Goal: Contribute content: Add original content to the website for others to see

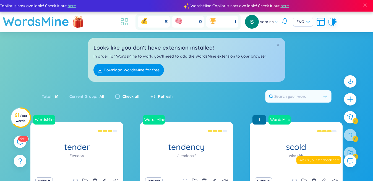
click at [124, 23] on icon at bounding box center [124, 22] width 10 height 10
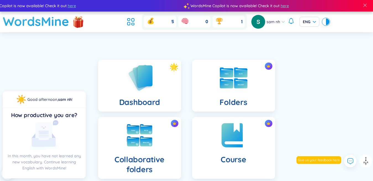
scroll to position [138, 0]
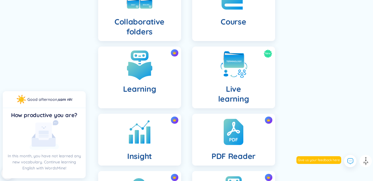
click at [139, 78] on img at bounding box center [139, 65] width 30 height 30
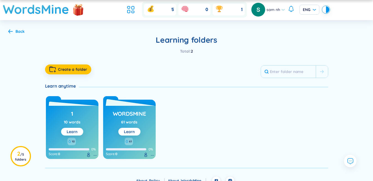
scroll to position [19, 0]
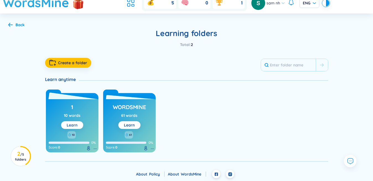
click at [79, 126] on button "Learn" at bounding box center [72, 126] width 22 height 8
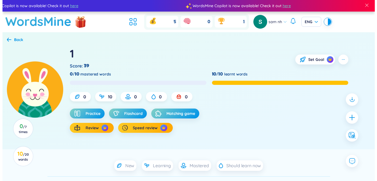
scroll to position [83, 0]
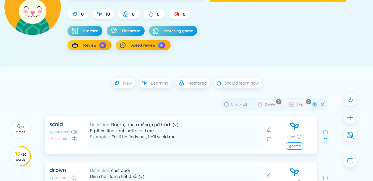
click at [234, 105] on span "Check all" at bounding box center [239, 104] width 16 height 5
click at [228, 105] on input "Check all" at bounding box center [226, 104] width 4 height 4
checkbox input "true"
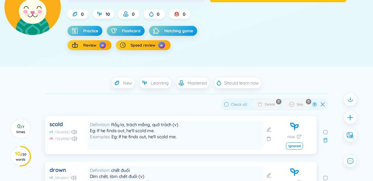
checkbox input "true"
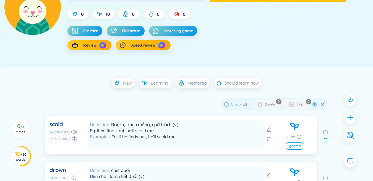
checkbox input "true"
click at [262, 106] on icon "button" at bounding box center [260, 105] width 6 height 6
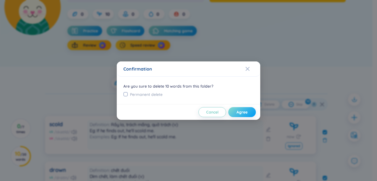
click at [240, 114] on span "Agree" at bounding box center [242, 113] width 11 height 6
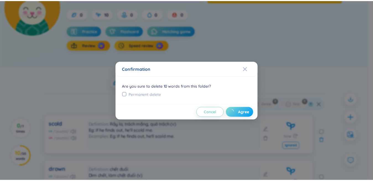
scroll to position [57, 0]
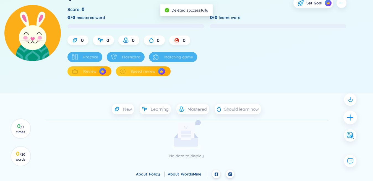
click at [350, 118] on icon "plus" at bounding box center [350, 117] width 6 height 1
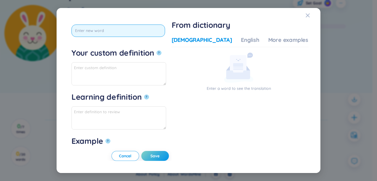
click at [128, 29] on input "text" at bounding box center [119, 31] width 94 height 12
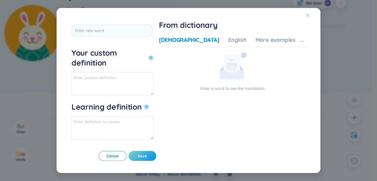
click at [308, 15] on icon "Close" at bounding box center [308, 15] width 4 height 4
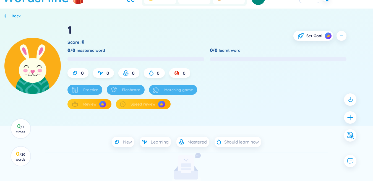
scroll to position [1, 0]
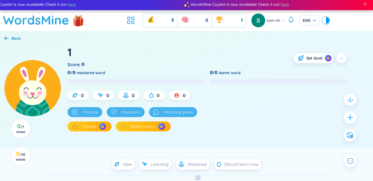
click at [23, 23] on h1 "WordsMine" at bounding box center [36, 20] width 66 height 20
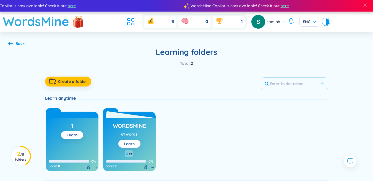
click at [128, 146] on link "Learn" at bounding box center [129, 144] width 11 height 5
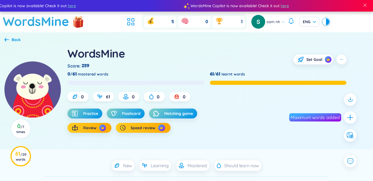
click at [10, 38] on div "Back" at bounding box center [12, 40] width 16 height 6
click at [10, 39] on div "Back" at bounding box center [12, 40] width 16 height 6
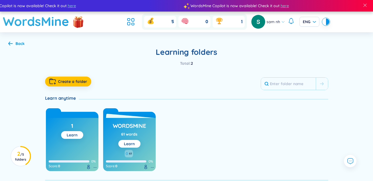
click at [70, 130] on div "1 Learn" at bounding box center [72, 130] width 22 height 18
click at [73, 133] on link "Learn" at bounding box center [72, 135] width 11 height 5
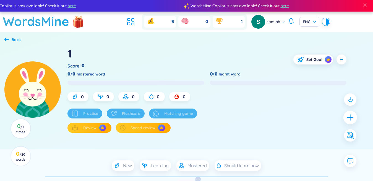
click at [350, 119] on icon "plus" at bounding box center [350, 118] width 8 height 8
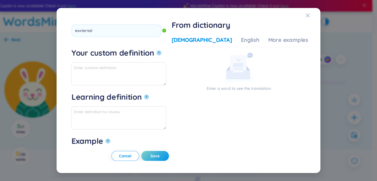
click at [157, 51] on button "?" at bounding box center [159, 53] width 5 height 5
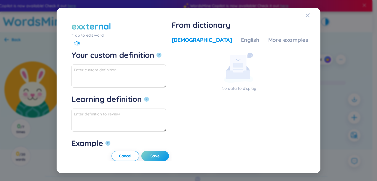
click at [93, 36] on div "*Tap to edit word" at bounding box center [119, 35] width 95 height 6
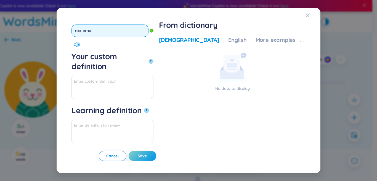
click at [82, 34] on input "exxternal" at bounding box center [110, 31] width 77 height 12
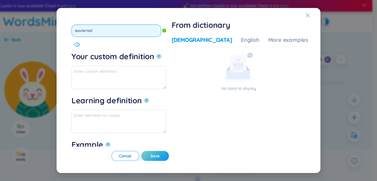
type input "external"
click at [157, 54] on button "?" at bounding box center [159, 56] width 5 height 5
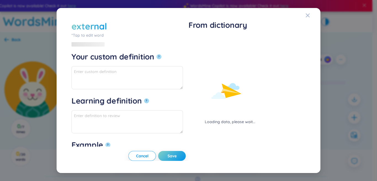
click at [207, 36] on div "Loading data, please wait..." at bounding box center [230, 97] width 83 height 127
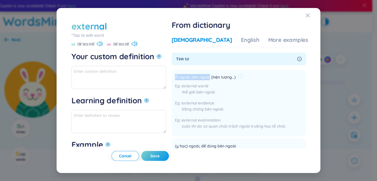
drag, startPoint x: 190, startPoint y: 75, endPoint x: 227, endPoint y: 80, distance: 37.2
click at [227, 80] on li "Ở ngoài, bên ngoài (hiện tượng...) external world thế giới bên ngoài external e…" at bounding box center [239, 103] width 135 height 67
copy span "Ở ngoài, bên ngoài"
paste textarea "Ở ngoài, bên ngoài"
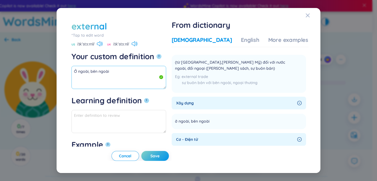
scroll to position [138, 0]
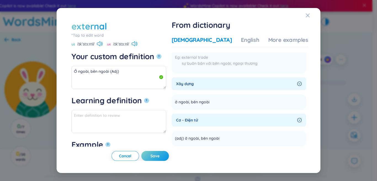
click at [255, 40] on div "Vietnamese English More examples" at bounding box center [240, 41] width 137 height 11
click at [268, 40] on div "More examples" at bounding box center [288, 40] width 40 height 8
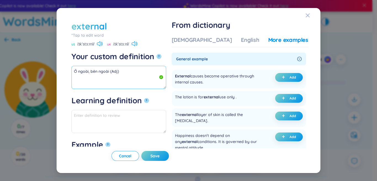
drag, startPoint x: 109, startPoint y: 69, endPoint x: 69, endPoint y: 74, distance: 39.8
click at [49, 72] on div "external *Tap to edit word external US /ɪkˈstɜːrnl/ UK /ɪkˈstɜːnl/ Your custom …" at bounding box center [188, 90] width 377 height 181
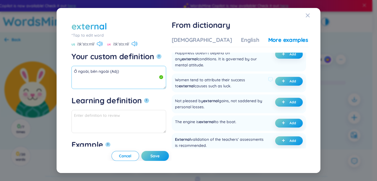
scroll to position [110, 0]
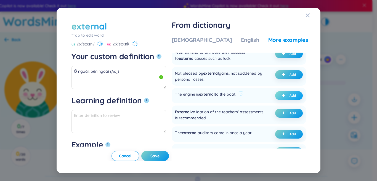
click at [279, 95] on button "Add" at bounding box center [289, 95] width 28 height 9
type textarea "Ở ngoài, bên ngoài (Adj) Eg: The engine is external to the boat."
type textarea "Eg: The engine is external to the boat."
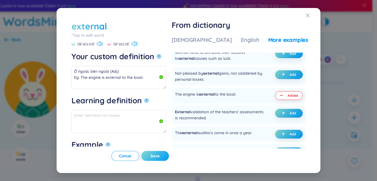
click at [169, 159] on button "Save" at bounding box center [155, 156] width 28 height 10
type textarea "Ở ngoài, bên ngoài (Adj) Eg: The engine is external to the boat."
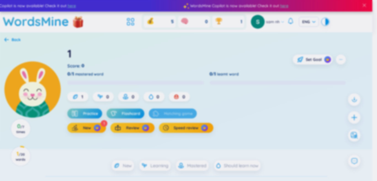
click at [352, 117] on icon "plus" at bounding box center [354, 117] width 7 height 7
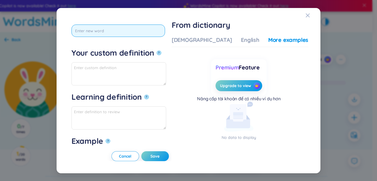
scroll to position [0, 0]
type input "validation"
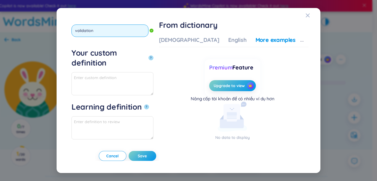
click at [149, 56] on button "?" at bounding box center [151, 58] width 5 height 5
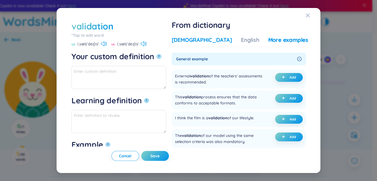
click at [213, 40] on div "[DEMOGRAPHIC_DATA]" at bounding box center [202, 40] width 60 height 8
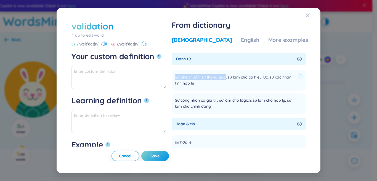
drag, startPoint x: 192, startPoint y: 79, endPoint x: 242, endPoint y: 74, distance: 50.5
click at [242, 74] on span "Sự phê chuẩn, sự thông qua, sự làm cho có hiệu lực, sự xác nhận tính hợp lệ" at bounding box center [235, 80] width 121 height 12
copy span "Sự phê chuẩn, sự thông qua"
paste textarea "Sự phê chuẩn, sự thông qua"
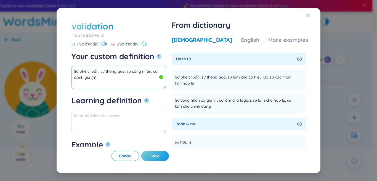
drag, startPoint x: 81, startPoint y: 80, endPoint x: 71, endPoint y: 62, distance: 21.0
click at [71, 62] on div "validation *Tap to edit word validation US /ˌvælɪˈdeɪʃn/ UK /ˌvælɪˈdeɪʃn/ Your …" at bounding box center [189, 90] width 240 height 141
click at [275, 43] on div "More examples" at bounding box center [288, 40] width 40 height 8
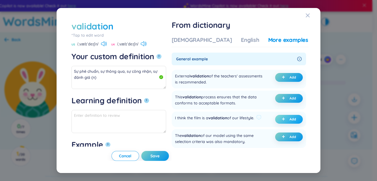
click at [277, 124] on button "Add" at bounding box center [289, 119] width 28 height 9
type textarea "Sự phê chuẩn, sự thông qua, sự công nhận, sự đánh giá (n) Eg: I think the film …"
type textarea "Eg: I think the film is a validation of our lifestyle."
click at [160, 154] on span "Save" at bounding box center [155, 157] width 9 height 6
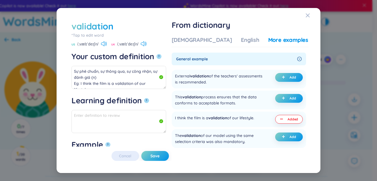
type textarea "Sự phê chuẩn, sự thông qua, sự công nhận, sự đánh giá (n) Eg: I think the film …"
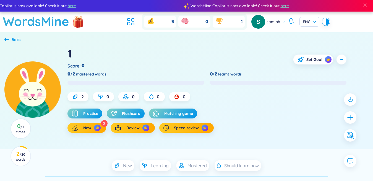
click at [353, 118] on icon "plus" at bounding box center [349, 117] width 7 height 7
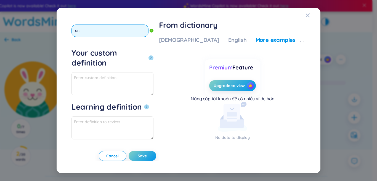
type input "u"
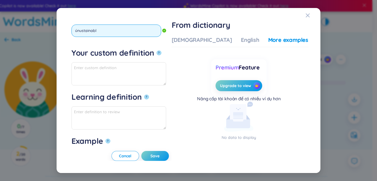
type input "únustainable"
click at [157, 51] on button "?" at bounding box center [159, 53] width 5 height 5
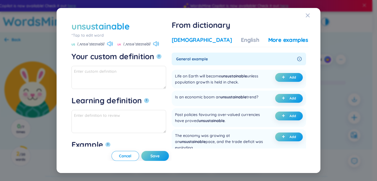
click at [204, 41] on div "[DEMOGRAPHIC_DATA]" at bounding box center [202, 40] width 60 height 8
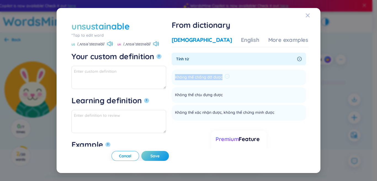
drag, startPoint x: 191, startPoint y: 76, endPoint x: 240, endPoint y: 76, distance: 49.2
click at [240, 76] on li "Không thể chống đỡ được Add" at bounding box center [239, 77] width 135 height 15
copy span "Không thể chống đỡ được"
paste textarea "Không thể chống đỡ được"
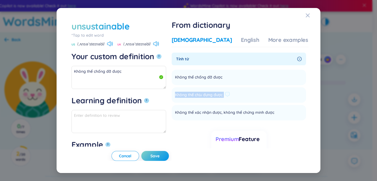
drag, startPoint x: 192, startPoint y: 96, endPoint x: 234, endPoint y: 97, distance: 42.0
click at [250, 95] on li "Không thể chịu đựng được Add" at bounding box center [239, 95] width 135 height 15
copy li "Không thể chịu đựng được Add"
click at [151, 73] on textarea "Không thể chống đỡ được" at bounding box center [119, 77] width 95 height 23
paste textarea "Không thể chịu đựng được"
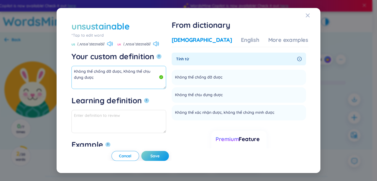
click at [166, 72] on textarea "Không thể chống đỡ được, Không thể chịu đựng được" at bounding box center [119, 77] width 95 height 23
drag, startPoint x: 175, startPoint y: 72, endPoint x: 92, endPoint y: 71, distance: 83.1
click at [92, 71] on div "Không thể chống đỡ được, Không thể chịu đựng được (adj)" at bounding box center [119, 77] width 95 height 23
click at [136, 73] on textarea "Không thể chống đỡ được, Không thể chịu đựng được (adj)" at bounding box center [119, 77] width 95 height 23
drag, startPoint x: 172, startPoint y: 72, endPoint x: 75, endPoint y: 73, distance: 96.9
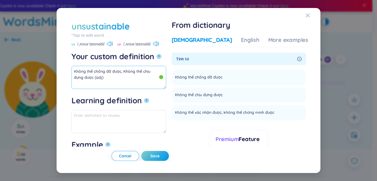
click at [75, 73] on textarea "Không thể chống đỡ được, Không thể chịu đựng được (adj)" at bounding box center [119, 77] width 95 height 23
click at [278, 43] on div "More examples" at bounding box center [288, 40] width 40 height 8
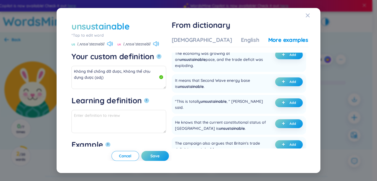
scroll to position [83, 0]
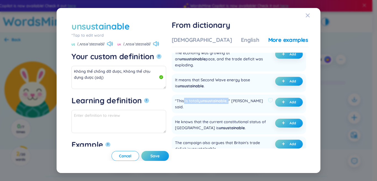
drag, startPoint x: 201, startPoint y: 110, endPoint x: 247, endPoint y: 108, distance: 46.2
click at [247, 108] on div ""This is totally unsustainable , " [PERSON_NAME] said." at bounding box center [220, 104] width 91 height 12
click at [290, 105] on span "Add" at bounding box center [293, 102] width 7 height 4
type textarea "Không thể chống đỡ được, Không thể chịu đựng được (adj) Eg: "This is totally un…"
type textarea "Eg: "This is totally unsustainable, " [PERSON_NAME] said."
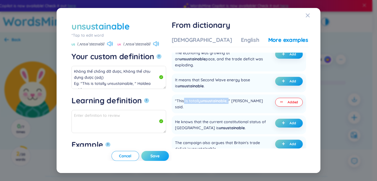
click at [169, 152] on button "Save" at bounding box center [155, 156] width 28 height 10
type textarea "Không thể chống đỡ được, Không thể chịu đựng được (adj) Eg: "This is totally un…"
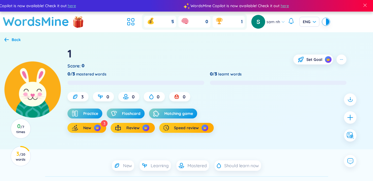
click at [348, 117] on icon "plus" at bounding box center [349, 117] width 7 height 7
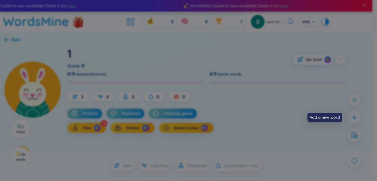
scroll to position [0, 0]
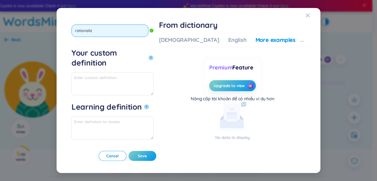
type input "rationalize"
click at [149, 56] on button "?" at bounding box center [151, 58] width 5 height 5
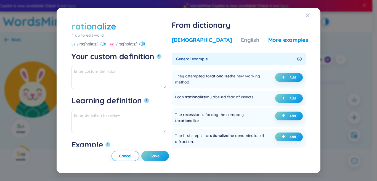
click at [191, 41] on div "[DEMOGRAPHIC_DATA]" at bounding box center [202, 40] width 60 height 8
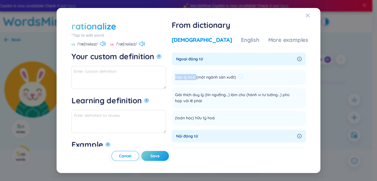
drag, startPoint x: 190, startPoint y: 77, endPoint x: 213, endPoint y: 77, distance: 22.6
click at [213, 77] on li "Hợp lý hoá (một ngành sản xuất) Add" at bounding box center [239, 77] width 135 height 15
copy span "Hợp lý hoá"
paste textarea "Hợp lý hoá"
click at [291, 38] on div "More examples" at bounding box center [288, 40] width 40 height 8
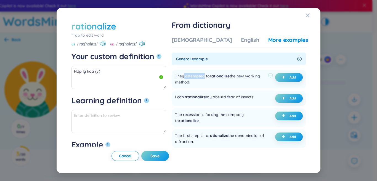
drag, startPoint x: 200, startPoint y: 76, endPoint x: 221, endPoint y: 77, distance: 20.5
click at [221, 77] on div "They attempted to rationalize the new working method." at bounding box center [220, 79] width 91 height 12
click at [213, 77] on div "They attempted to rationalize the new working method." at bounding box center [220, 79] width 91 height 12
click at [282, 78] on icon "plus" at bounding box center [283, 77] width 3 height 3
type textarea "Hợp lý hoá (v) Eg: They attempted to rationalize the new working method."
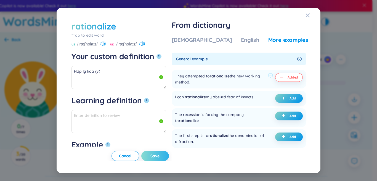
type textarea "Eg: They attempted to rationalize the new working method."
click at [160, 154] on span "Save" at bounding box center [155, 157] width 9 height 6
type textarea "Hợp lý hoá (v) Eg: They attempted to rationalize the new working method."
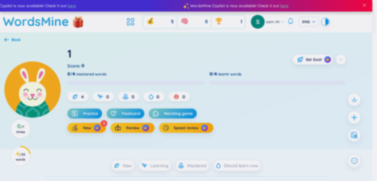
click at [354, 120] on div at bounding box center [354, 118] width 12 height 12
click at [352, 120] on div "rationalize *Tap to edit word US /ˈræʃnəlaɪz/ [GEOGRAPHIC_DATA] /ˈræʃnəlaɪz/ Yo…" at bounding box center [188, 90] width 377 height 181
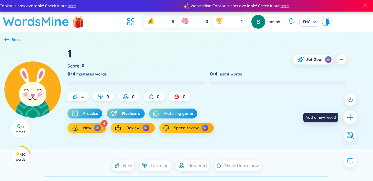
click at [350, 118] on icon "plus" at bounding box center [349, 118] width 1 height 6
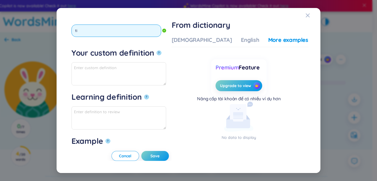
type input "t"
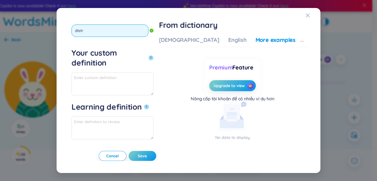
type input "distra"
click at [149, 56] on button "?" at bounding box center [151, 58] width 5 height 5
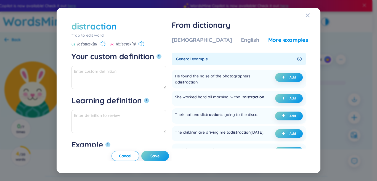
click at [204, 45] on div "Vietnamese English More examples" at bounding box center [240, 41] width 137 height 11
click at [202, 40] on div "[DEMOGRAPHIC_DATA]" at bounding box center [202, 40] width 60 height 8
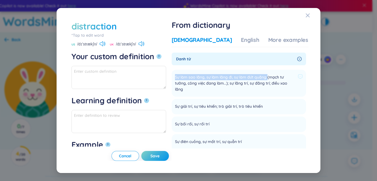
drag, startPoint x: 191, startPoint y: 79, endPoint x: 285, endPoint y: 75, distance: 94.5
click at [285, 75] on li "Sự làm sao lãng, sự làm lãng đi, sự làm đứt quãng (mạch tư tưởng, công việc đan…" at bounding box center [239, 83] width 135 height 27
copy span "Sự làm sao lãng, sự làm lãng đi, sự làm đứt quãng"
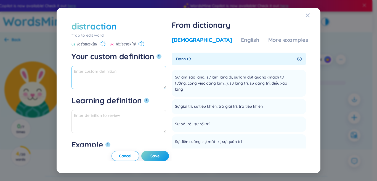
paste textarea "Sự làm sao lãng, sự làm lãng đi, sự làm đứt quãng"
drag, startPoint x: 196, startPoint y: 108, endPoint x: 233, endPoint y: 108, distance: 37.3
click at [233, 108] on span "Sự giải trí, sự tiêu khiển; trò giải trí, trò tiêu khiển" at bounding box center [219, 107] width 88 height 7
copy span "Sự giải trí, sự tiêu khiển"
click at [128, 80] on textarea "Sự làm sao lãng, sự làm lãng đi, sự làm đứt quãng" at bounding box center [119, 77] width 95 height 23
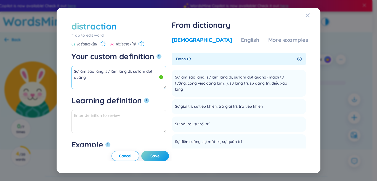
click at [166, 70] on textarea "Sự làm sao lãng, sự làm lãng đi, sự làm đứt quãng" at bounding box center [119, 77] width 95 height 23
paste textarea "Sự giải trí, sự tiêu khiển"
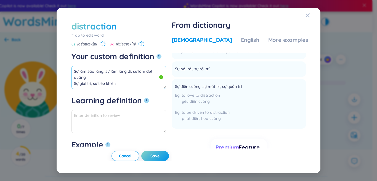
drag, startPoint x: 134, startPoint y: 76, endPoint x: 48, endPoint y: 59, distance: 87.2
click at [48, 59] on div "distraction *Tap to edit word distraction US /dɪˈstrækʃn/ [GEOGRAPHIC_DATA] /dɪ…" at bounding box center [188, 90] width 377 height 181
click at [133, 76] on textarea "Sự làm sao lãng, sự làm lãng đi, sự làm đứt quãng Sự giải trí, sự tiêu khiển" at bounding box center [119, 77] width 95 height 23
click at [268, 42] on div "More examples" at bounding box center [288, 40] width 40 height 8
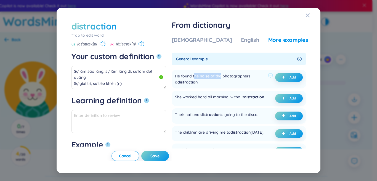
drag, startPoint x: 212, startPoint y: 76, endPoint x: 242, endPoint y: 72, distance: 31.1
click at [242, 72] on div "He found the noise of the photographers a distraction . Add" at bounding box center [239, 79] width 135 height 19
click at [248, 75] on div "He found the noise of the photographers a distraction ." at bounding box center [220, 79] width 91 height 12
click at [290, 76] on span "Add" at bounding box center [293, 77] width 7 height 4
type textarea "Sự làm sao lãng, sự làm lãng đi, sự làm đứt quãng Sự giải trí, sự tiêu khiển (n…"
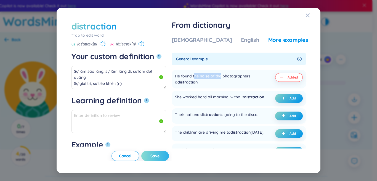
type textarea "Eg: He found the noise of the photographers a distraction."
click at [160, 158] on span "Save" at bounding box center [155, 157] width 9 height 6
type textarea "Sự làm sao lãng, sự làm lãng đi, sự làm đứt quãng Sự giải trí, sự tiêu khiển (n…"
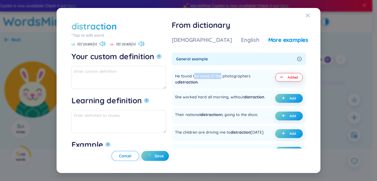
click at [352, 119] on div "distraction *Tap to edit word US /dɪˈstrækʃn/ UK /dɪˈstrækʃn/ Your custom defin…" at bounding box center [188, 90] width 377 height 181
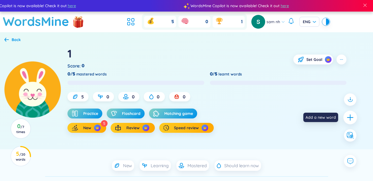
click at [353, 117] on icon "plus" at bounding box center [350, 118] width 8 height 8
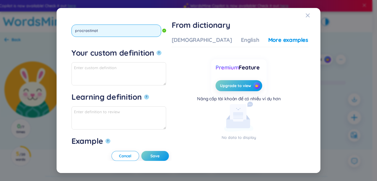
type input "procrastinate"
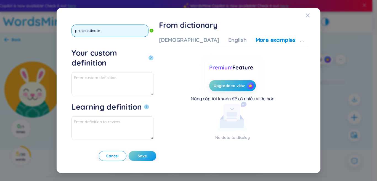
click at [149, 56] on button "?" at bounding box center [151, 58] width 5 height 5
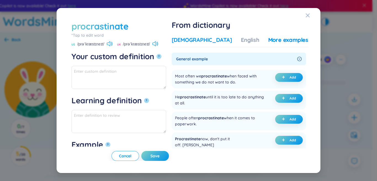
click at [203, 42] on div "[DEMOGRAPHIC_DATA]" at bounding box center [202, 40] width 60 height 8
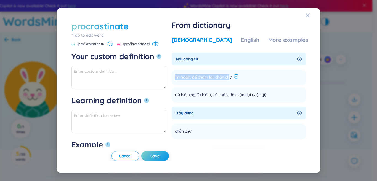
drag, startPoint x: 191, startPoint y: 78, endPoint x: 255, endPoint y: 74, distance: 63.6
click at [255, 74] on li "Trì hoãn, để chậm lại; chần chừ Add" at bounding box center [239, 77] width 135 height 15
copy li "Trì hoãn, để chậm lại; chần chừ Add"
paste textarea "Trì hoãn, để chậm lại; chần chừ"
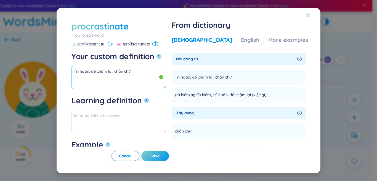
click at [144, 73] on textarea "Trì hoãn, để chậm lại; chần chừ" at bounding box center [119, 77] width 95 height 23
drag, startPoint x: 130, startPoint y: 72, endPoint x: 9, endPoint y: 64, distance: 122.0
click at [9, 64] on div "procrastinate *Tap to edit word procrastinate US /prəˈkræstɪneɪt/ [GEOGRAPHIC_D…" at bounding box center [188, 90] width 377 height 181
click at [273, 39] on div "More examples" at bounding box center [288, 40] width 40 height 8
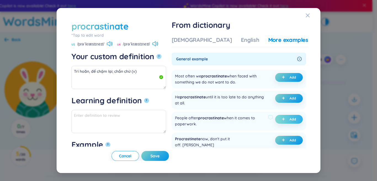
scroll to position [28, 0]
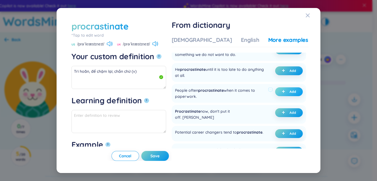
click at [279, 96] on button "Add" at bounding box center [289, 92] width 28 height 9
type textarea "Trì hoãn, để chậm lại; chần chừ (v) Eg: People often procrastinate when it come…"
type textarea "Eg: People often procrastinate when it comes to paperwork."
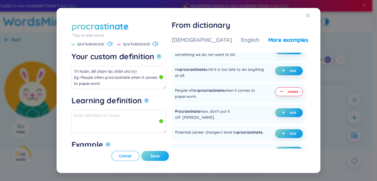
click at [169, 156] on button "Save" at bounding box center [155, 156] width 28 height 10
type textarea "Trì hoãn, để chậm lại; chần chừ (v) Eg: People often procrastinate when it come…"
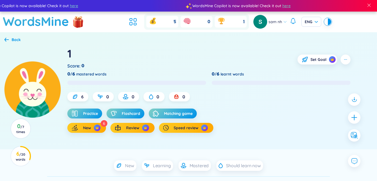
click at [354, 121] on div at bounding box center [354, 118] width 12 height 12
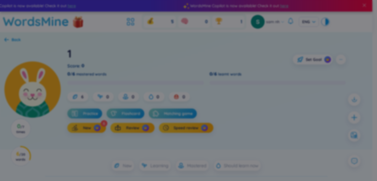
scroll to position [0, 0]
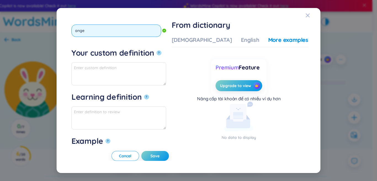
type input "anger"
click at [157, 51] on button "?" at bounding box center [159, 53] width 5 height 5
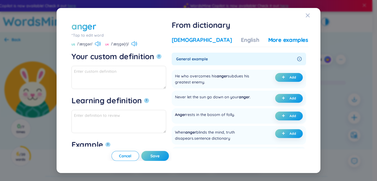
click at [193, 36] on div "Vietnamese English More examples General example He who overcomes his anger sub…" at bounding box center [240, 97] width 137 height 127
click at [194, 38] on div "[DEMOGRAPHIC_DATA]" at bounding box center [202, 40] width 60 height 8
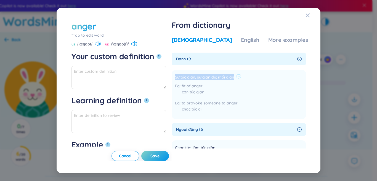
drag, startPoint x: 192, startPoint y: 77, endPoint x: 250, endPoint y: 76, distance: 57.7
click at [234, 76] on span "Sự tức giận, sự giận dữ; mối giận" at bounding box center [204, 77] width 59 height 7
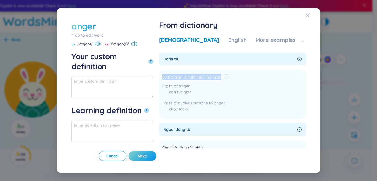
copy span "Sự tức giận, sự giận dữ; mối giận"
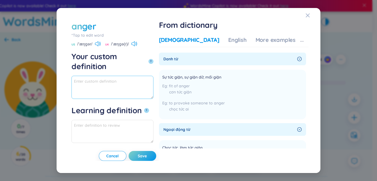
paste textarea "Sự tức giận, sự giận dữ; mối giận"
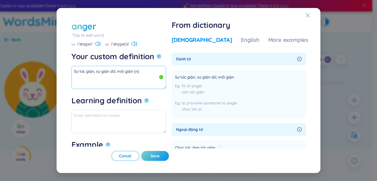
scroll to position [28, 0]
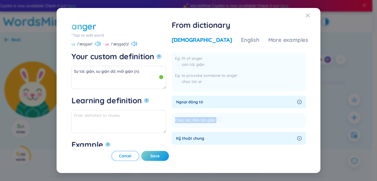
drag, startPoint x: 194, startPoint y: 121, endPoint x: 250, endPoint y: 125, distance: 56.7
click at [250, 125] on li "Chọc tức, làm tức giận [PERSON_NAME]" at bounding box center [239, 120] width 135 height 15
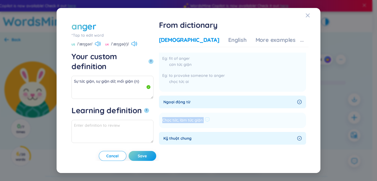
copy section "Chọc tức, làm tức giận [PERSON_NAME]"
click at [79, 77] on textarea "Sự tức giận, sự giận dữ; mối giận (n)" at bounding box center [113, 87] width 82 height 23
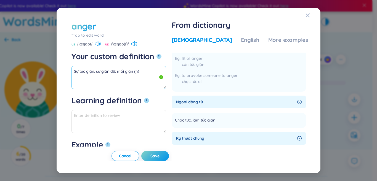
click at [152, 72] on textarea "Sự tức giận, sự giận dữ; mối giận (n)" at bounding box center [119, 77] width 95 height 23
paste textarea "Chọc tức, làm tức giận"
click at [135, 74] on textarea "Sự tức giận, sự giận dữ; mối giận (n) Chọc tức, làm tức giận" at bounding box center [119, 77] width 95 height 23
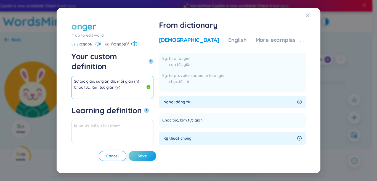
scroll to position [0, 0]
drag, startPoint x: 115, startPoint y: 73, endPoint x: 40, endPoint y: 48, distance: 79.1
click at [40, 48] on div "anger *Tap to edit word anger US /ˈæŋɡər/ [GEOGRAPHIC_DATA] /ˈæŋɡə(r)/ Your cus…" at bounding box center [188, 90] width 377 height 181
click at [287, 40] on div "More examples" at bounding box center [276, 40] width 40 height 8
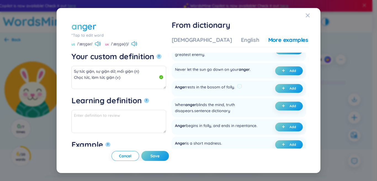
scroll to position [83, 0]
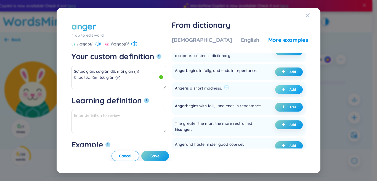
click at [276, 94] on button "Add" at bounding box center [289, 89] width 28 height 9
type textarea "Sự tức giận, sự giận dữ; mối giận (n) Chọc tức, làm tức giận (v) Eg: [PERSON_NA…"
type textarea "Eg: Anger is a short madness."
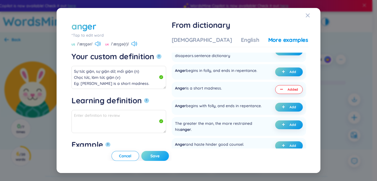
click at [160, 157] on span "Save" at bounding box center [155, 157] width 9 height 6
type textarea "Sự tức giận, sự giận dữ; mối giận (n) Chọc tức, làm tức giận (v) Eg: [PERSON_NA…"
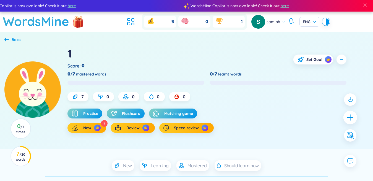
click at [346, 119] on icon "plus" at bounding box center [350, 118] width 8 height 8
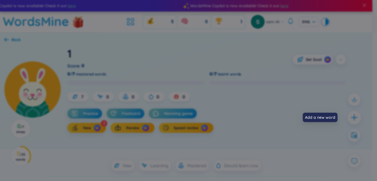
scroll to position [0, 0]
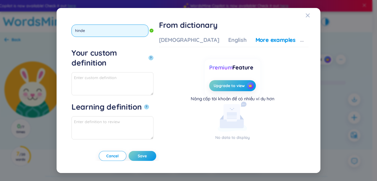
type input "hinder"
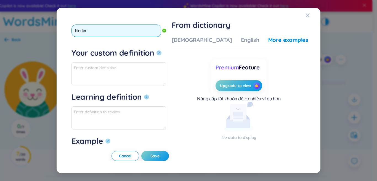
click at [157, 51] on button "?" at bounding box center [159, 53] width 5 height 5
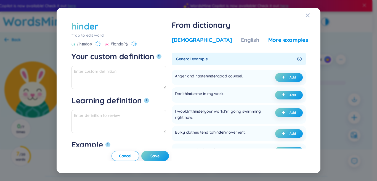
click at [206, 44] on div "[DEMOGRAPHIC_DATA]" at bounding box center [202, 40] width 60 height 8
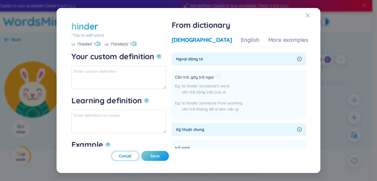
drag, startPoint x: 191, startPoint y: 77, endPoint x: 221, endPoint y: 75, distance: 29.3
click at [241, 78] on li "Cản trở, gây trở ngại to hinder someone's work cản trở công việc của ai to hind…" at bounding box center [239, 95] width 135 height 50
paste textarea "Cản trở, gây trở ngại"
drag, startPoint x: 127, startPoint y: 68, endPoint x: 36, endPoint y: 77, distance: 92.1
click at [36, 77] on div "hinder *Tap to edit word hinder US /ˈhɪndər/ [GEOGRAPHIC_DATA] /ˈhɪndə(r)/ Your…" at bounding box center [188, 90] width 377 height 181
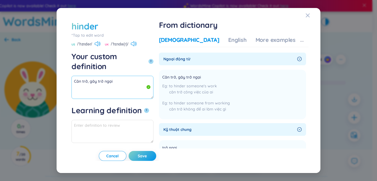
click at [82, 76] on textarea "Cản trở, gây trở ngại" at bounding box center [113, 87] width 82 height 23
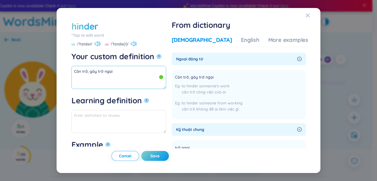
drag, startPoint x: 117, startPoint y: 71, endPoint x: 56, endPoint y: 69, distance: 61.6
click at [56, 69] on div "hinder *Tap to edit word hinder US /ˈhɪndər/ [GEOGRAPHIC_DATA] /ˈhɪndə(r)/ Your…" at bounding box center [188, 90] width 377 height 181
click at [125, 72] on textarea "Cản trở, gây trở ngại" at bounding box center [119, 77] width 95 height 23
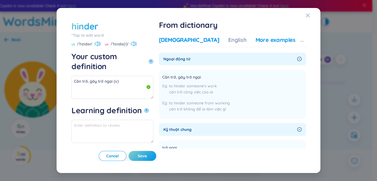
click at [271, 37] on div "More examples" at bounding box center [276, 40] width 40 height 8
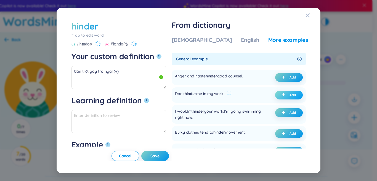
click at [283, 94] on icon "plus" at bounding box center [283, 94] width 3 height 3
type textarea "Cản trở, gây trở ngại (v) Eg: Don't hinder me in my work."
type textarea "Eg: Don't hinder me in my work."
click at [165, 154] on button "Save" at bounding box center [155, 156] width 28 height 10
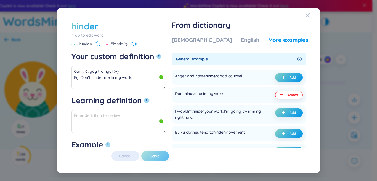
type textarea "Cản trở, gây trở ngại (v) Eg: Don't hinder me in my work."
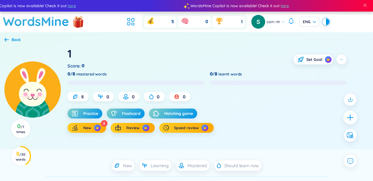
click at [352, 120] on icon "plus" at bounding box center [350, 118] width 8 height 8
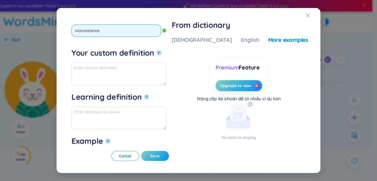
click at [157, 51] on button "?" at bounding box center [159, 53] width 5 height 5
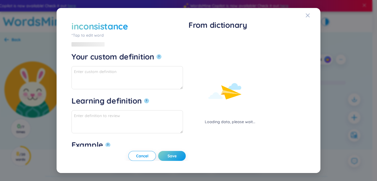
click at [201, 44] on div "Loading data, please wait..." at bounding box center [230, 80] width 83 height 89
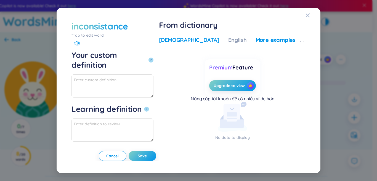
click at [200, 40] on div "[DEMOGRAPHIC_DATA]" at bounding box center [189, 40] width 60 height 8
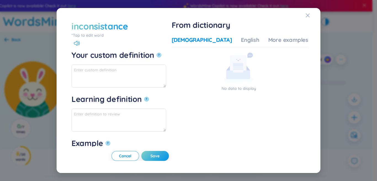
click at [98, 38] on div "*Tap to edit word" at bounding box center [119, 35] width 95 height 6
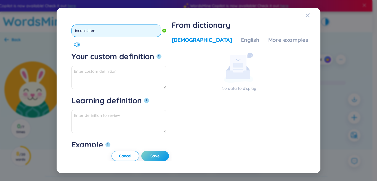
type input "inconsistent"
click at [157, 54] on button "?" at bounding box center [159, 56] width 5 height 5
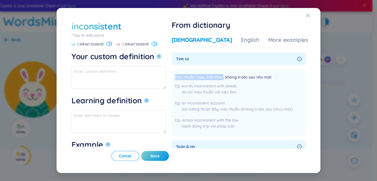
drag, startPoint x: 192, startPoint y: 76, endPoint x: 240, endPoint y: 77, distance: 48.3
click at [240, 77] on span "Mâu thuẫn nhau, trái nhau; không trước sau như một" at bounding box center [223, 77] width 97 height 7
paste textarea "Mâu thuẫn nhau, trái nhau"
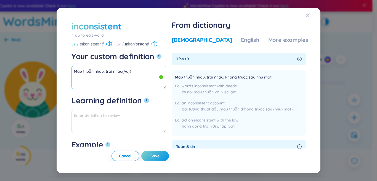
click at [122, 72] on textarea "Mâu thuẫn nhau, trái nhau(Adj)" at bounding box center [119, 77] width 95 height 23
click at [268, 41] on div "More examples" at bounding box center [288, 40] width 40 height 8
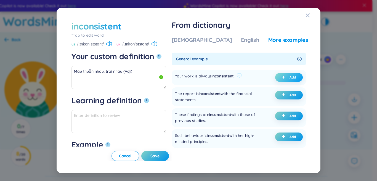
click at [284, 75] on button "Add" at bounding box center [289, 77] width 28 height 9
type textarea "Mâu thuẫn nhau, trái nhau (Adj) Eg: Your work is always inconsistent."
type textarea "Eg: Your work is always inconsistent."
click at [166, 156] on button "Save" at bounding box center [155, 156] width 28 height 10
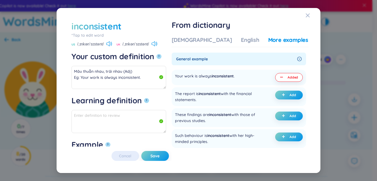
type textarea "Mâu thuẫn nhau, trái nhau (Adj) Eg: Your work is always inconsistent."
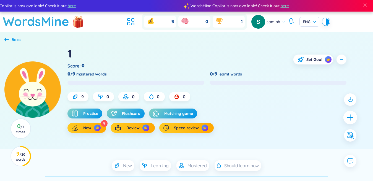
click at [347, 118] on icon "plus" at bounding box center [350, 118] width 8 height 8
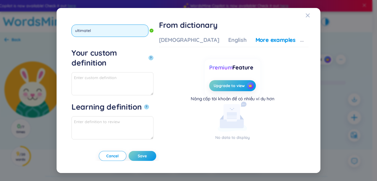
type input "ultimately"
click at [149, 56] on button "?" at bounding box center [151, 58] width 5 height 5
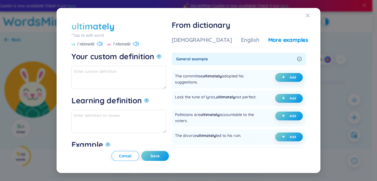
click at [202, 41] on div "[DEMOGRAPHIC_DATA]" at bounding box center [202, 40] width 60 height 8
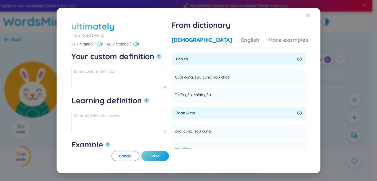
click at [202, 39] on div "[DEMOGRAPHIC_DATA]" at bounding box center [202, 40] width 60 height 8
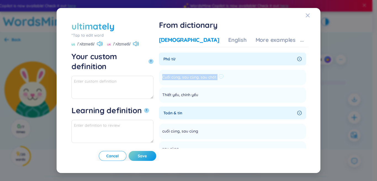
drag, startPoint x: 195, startPoint y: 78, endPoint x: 245, endPoint y: 78, distance: 49.7
click at [250, 78] on li "Cuối cùng, sau cùng, sau chót Add" at bounding box center [232, 77] width 147 height 15
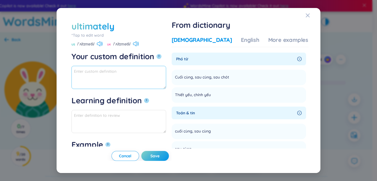
paste textarea "Cuối cùng, sau cùng, sau chót"
drag, startPoint x: 201, startPoint y: 94, endPoint x: 231, endPoint y: 95, distance: 30.4
click at [241, 92] on li "Thiết yếu, chính yếu Add" at bounding box center [239, 95] width 135 height 15
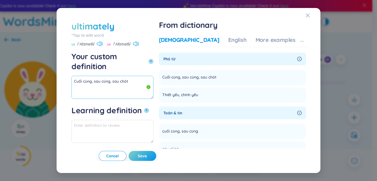
click at [133, 76] on textarea "Cuối cùng, sau cùng, sau chót" at bounding box center [113, 87] width 82 height 23
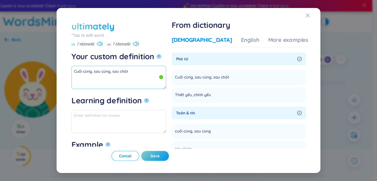
drag, startPoint x: 132, startPoint y: 77, endPoint x: 131, endPoint y: 72, distance: 5.0
click at [131, 72] on textarea "Cuối cùng, sau cùng, sau chót" at bounding box center [119, 77] width 95 height 23
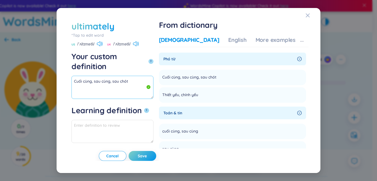
paste textarea "Thiết yếu, chính yếu"
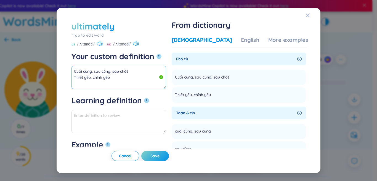
scroll to position [3, 0]
click at [118, 75] on textarea "Cuối cùng, sau cùng, sau chót Thiết yếu, chính yếu" at bounding box center [119, 77] width 95 height 23
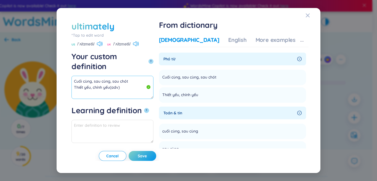
click at [110, 76] on textarea "Cuối cùng, sau cùng, sau chót Thiết yếu, chính yếu(adv)" at bounding box center [113, 87] width 82 height 23
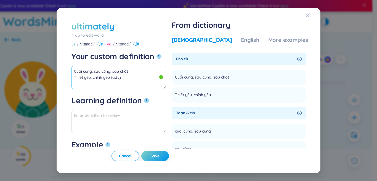
scroll to position [0, 0]
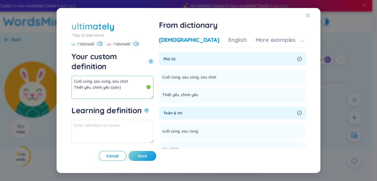
drag, startPoint x: 110, startPoint y: 74, endPoint x: 70, endPoint y: 69, distance: 40.6
click at [70, 69] on div "ultimately *Tap to edit word ultimately US /ˈʌltɪmətli/ [GEOGRAPHIC_DATA] /ˈʌlt…" at bounding box center [189, 90] width 240 height 141
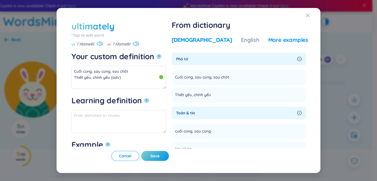
click at [275, 42] on div "More examples" at bounding box center [288, 40] width 40 height 8
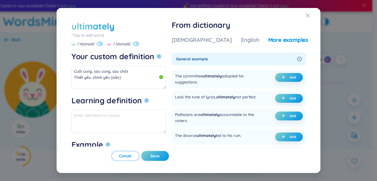
scroll to position [83, 0]
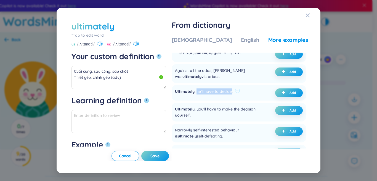
drag, startPoint x: 214, startPoint y: 94, endPoint x: 248, endPoint y: 94, distance: 34.2
click at [233, 94] on div "Ultimately , he'll have to decide." at bounding box center [204, 93] width 58 height 9
click at [283, 97] on button "Add" at bounding box center [289, 93] width 28 height 9
type textarea "Cuối cùng, sau cùng, sau chót Thiết yếu, chính yếu (adv) Eg: Ultimately, he'll …"
type textarea "Eg: Ultimately, he'll have to decide."
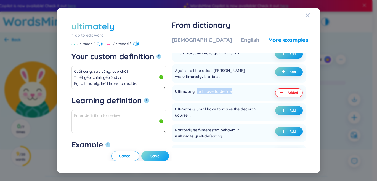
click at [169, 152] on button "Save" at bounding box center [155, 156] width 28 height 10
type textarea "Cuối cùng, sau cùng, sau chót Thiết yếu, chính yếu (adv) Eg: Ultimately, he'll …"
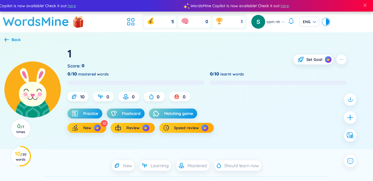
click at [348, 118] on icon "plus" at bounding box center [349, 117] width 7 height 7
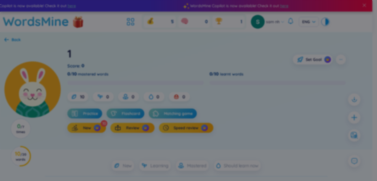
scroll to position [0, 0]
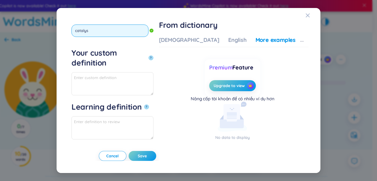
type input "catalyst"
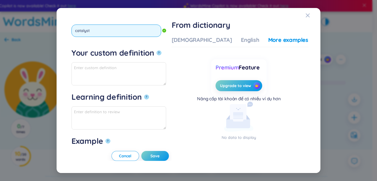
click at [157, 51] on button "?" at bounding box center [159, 53] width 5 height 5
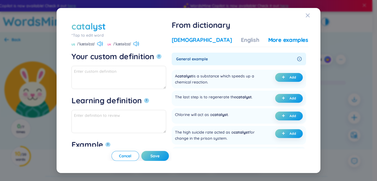
click at [207, 38] on div "[DEMOGRAPHIC_DATA]" at bounding box center [202, 40] width 60 height 8
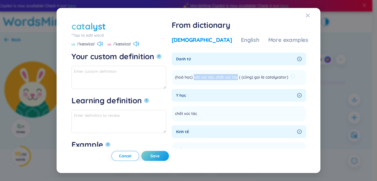
drag, startPoint x: 211, startPoint y: 78, endPoint x: 255, endPoint y: 77, distance: 44.2
click at [255, 77] on span "(hoá học) vật xúc tác, chất xúc tác ( (cũng) gọi là catalyzator)" at bounding box center [231, 77] width 113 height 7
paste textarea "vật xúc tác, chất xúc tác"
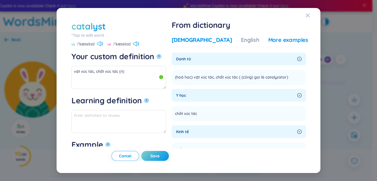
click at [285, 43] on div "More examples" at bounding box center [288, 40] width 40 height 8
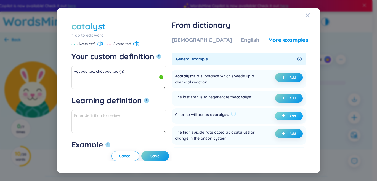
click at [282, 117] on icon "plus" at bounding box center [283, 115] width 3 height 3
type textarea "vật xúc tác, chất xúc tác (n) Eg: Chlorine will act as a catalyst."
type textarea "Eg: Chlorine will act as a catalyst."
click at [160, 154] on span "Save" at bounding box center [155, 157] width 9 height 6
type textarea "vật xúc tác, chất xúc tác (n) Eg: Chlorine will act as a catalyst."
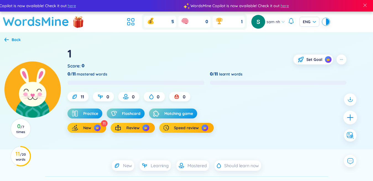
click at [352, 116] on icon "plus" at bounding box center [350, 118] width 8 height 8
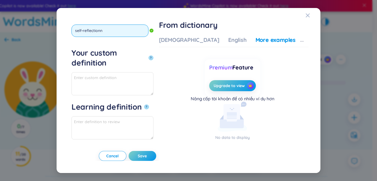
click at [149, 56] on button "?" at bounding box center [151, 58] width 5 height 5
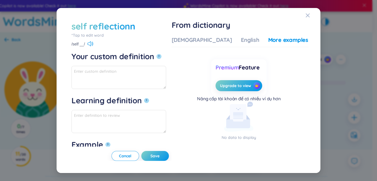
click at [104, 35] on div "*Tap to edit word" at bounding box center [119, 35] width 95 height 6
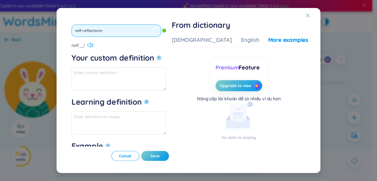
type input "self-reflection"
click at [157, 56] on button "?" at bounding box center [159, 58] width 5 height 5
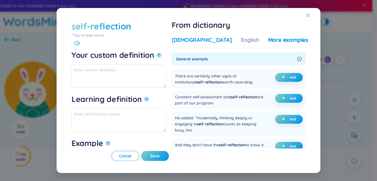
click at [212, 41] on div "[DEMOGRAPHIC_DATA]" at bounding box center [202, 40] width 60 height 8
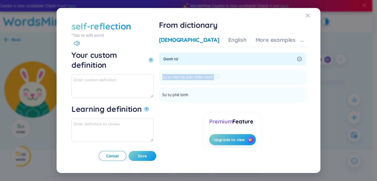
drag, startPoint x: 192, startPoint y: 77, endPoint x: 231, endPoint y: 78, distance: 38.7
click at [220, 77] on div "Sự tự nhìn lại bản thân mình" at bounding box center [191, 77] width 58 height 7
paste textarea "Sự tự nhìn lại bản thân mình"
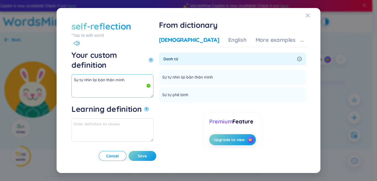
click at [140, 75] on textarea "Sự tự nhìn lại bản thân mình" at bounding box center [113, 86] width 82 height 23
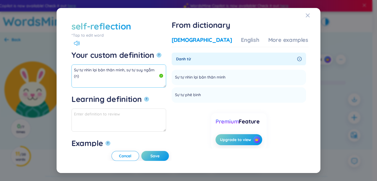
drag, startPoint x: 154, startPoint y: 68, endPoint x: 46, endPoint y: 61, distance: 107.6
click at [46, 61] on div "self-reflection *Tap to edit word self-reflection Your custom definition ? Sự t…" at bounding box center [188, 90] width 377 height 181
click at [268, 43] on div "More examples" at bounding box center [288, 40] width 40 height 8
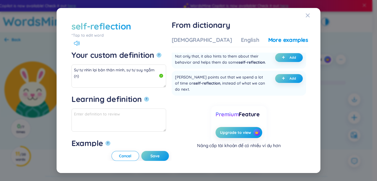
scroll to position [45, 0]
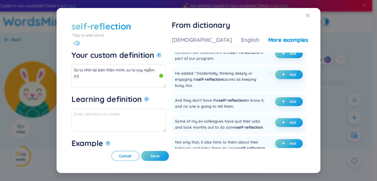
drag, startPoint x: 216, startPoint y: 80, endPoint x: 250, endPoint y: 89, distance: 35.2
click at [250, 89] on div "He added: "Incidentally, thinking deeply or engaging in self-reflection counts …" at bounding box center [220, 79] width 91 height 18
click at [290, 77] on span "Add" at bounding box center [293, 75] width 7 height 4
type textarea "Sự tự nhìn lại bản thân mình, sự tự suy ngẫm (n) Eg: He added: "Incidentally, t…"
type textarea "Eg: He added: "Incidentally, thinking deeply or engaging in self-reflection cou…"
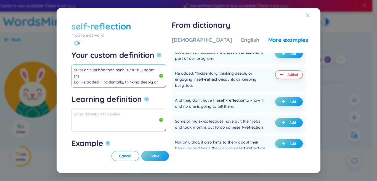
drag, startPoint x: 155, startPoint y: 72, endPoint x: 91, endPoint y: 68, distance: 64.2
click at [47, 69] on div "self-reflection *Tap to edit word self-reflection Your custom definition ? Sự t…" at bounding box center [188, 90] width 377 height 181
click at [160, 154] on span "Save" at bounding box center [155, 157] width 9 height 6
type textarea "Sự tự nhìn lại bản thân mình, sự tự suy ngẫm (n) Eg: He added: "Incidentally, t…"
